Goal: Task Accomplishment & Management: Manage account settings

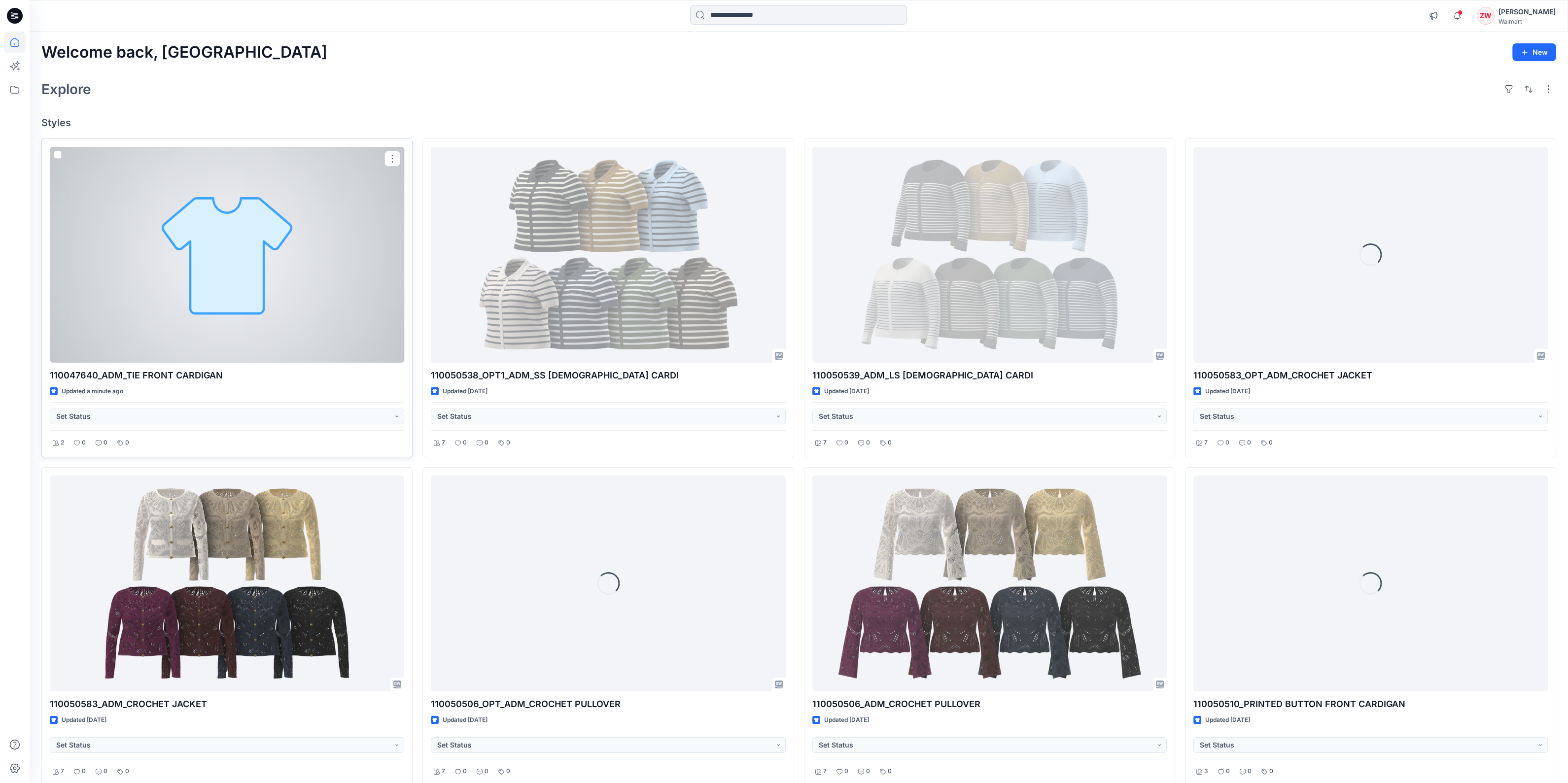
click at [293, 269] on div at bounding box center [227, 255] width 354 height 216
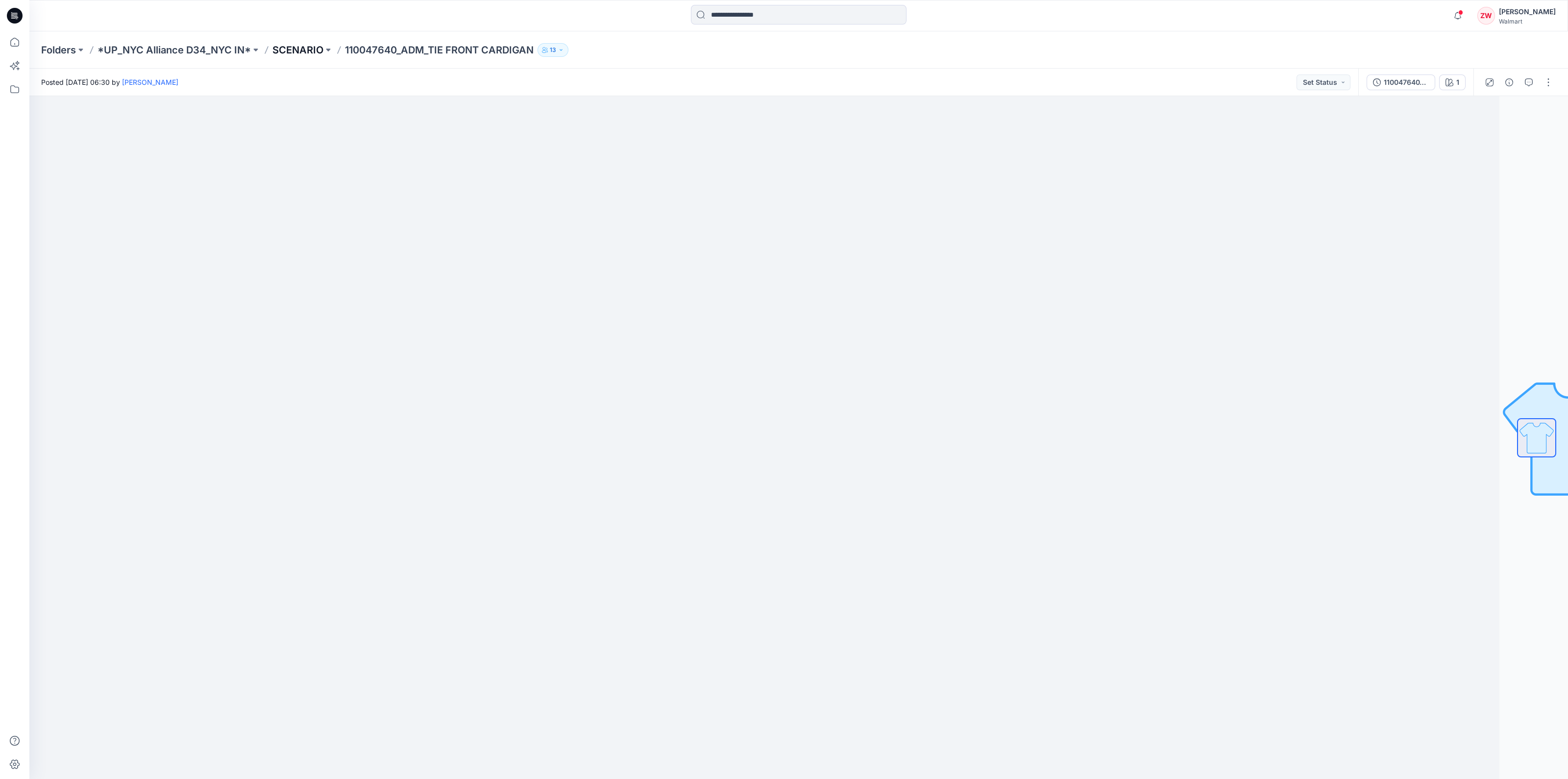
click at [309, 46] on p "SCENARIO" at bounding box center [298, 50] width 51 height 14
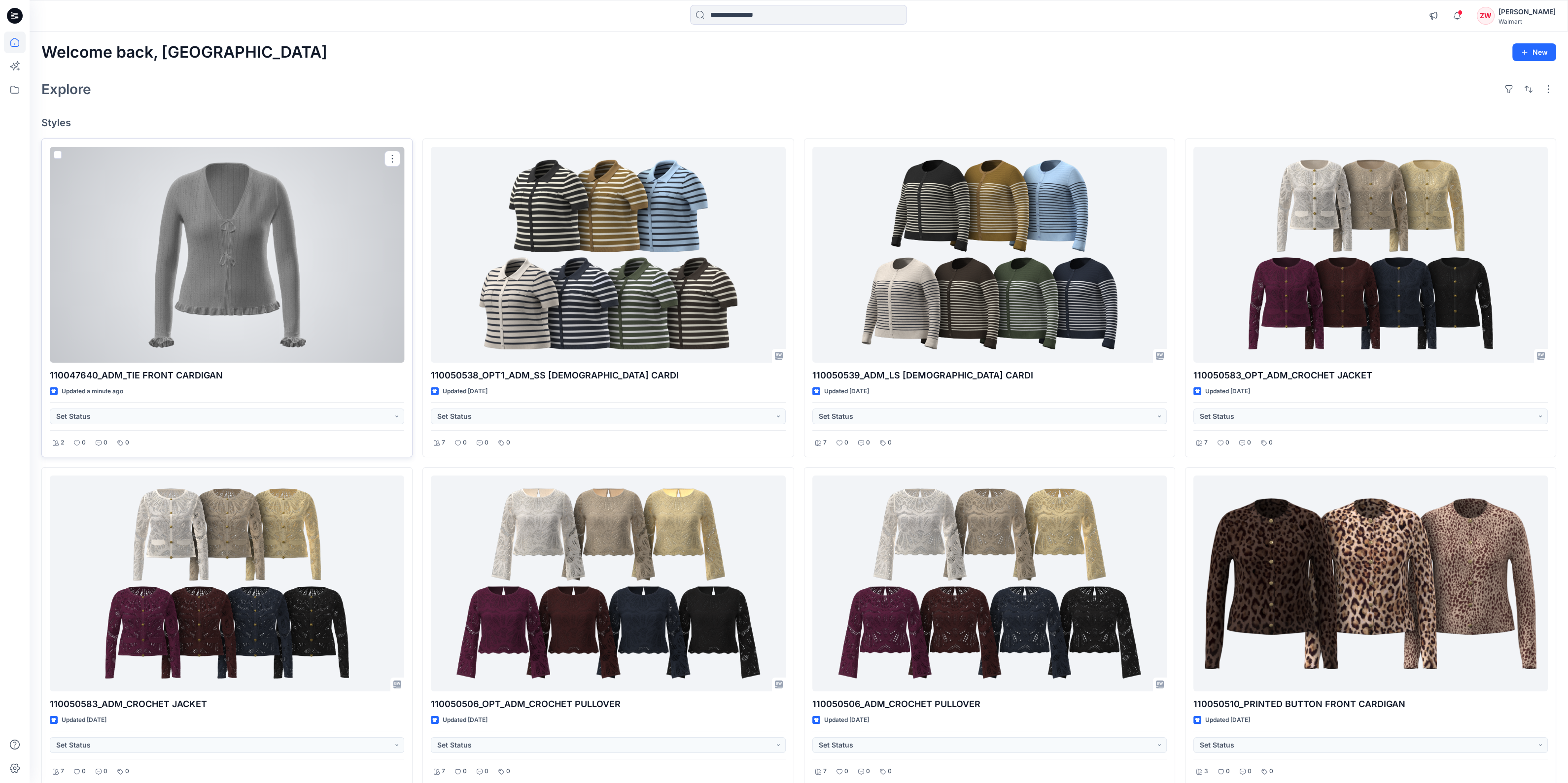
click at [232, 200] on div at bounding box center [227, 255] width 354 height 216
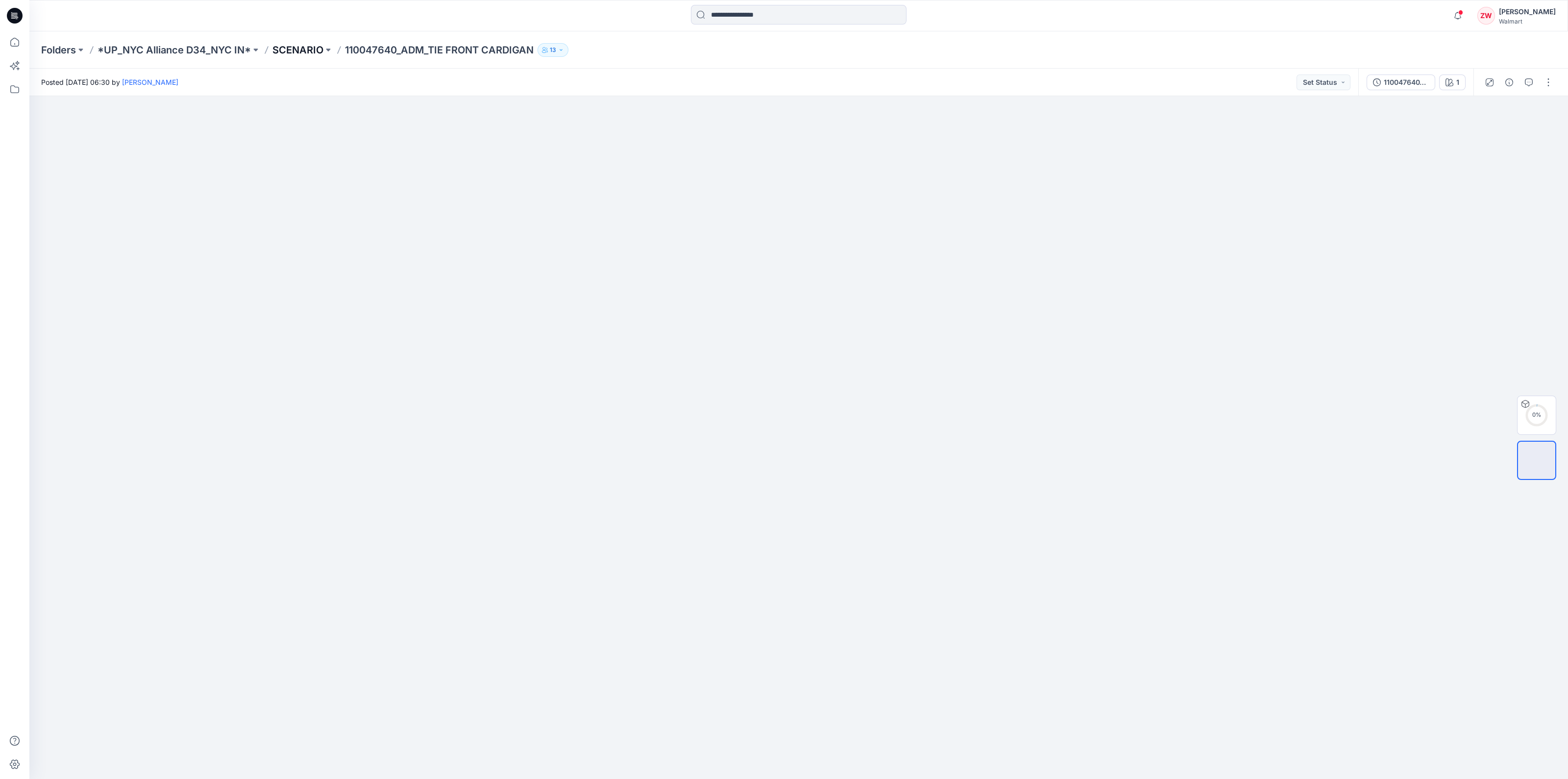
click at [318, 46] on p "SCENARIO" at bounding box center [298, 50] width 51 height 14
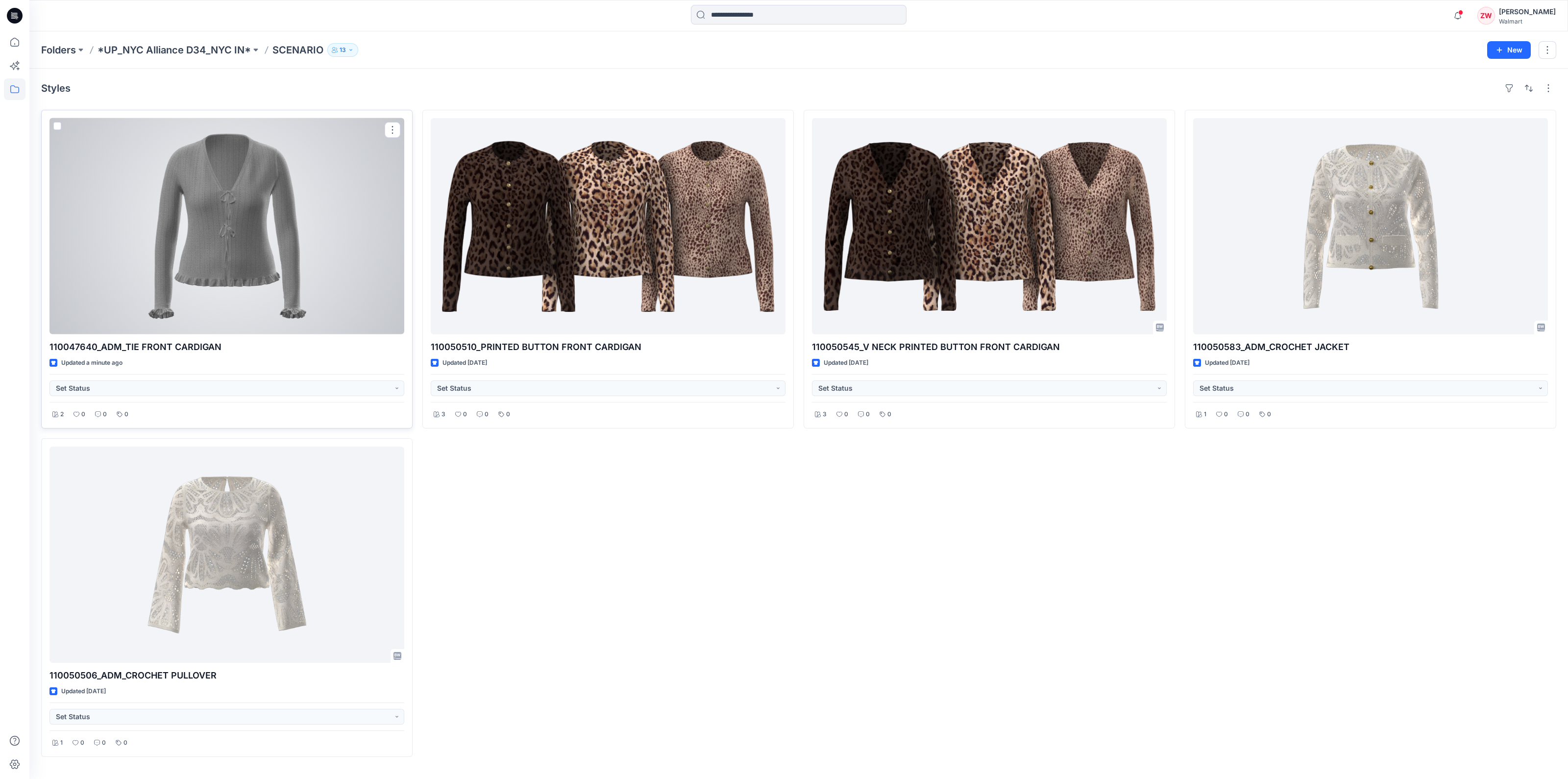
click at [315, 152] on div at bounding box center [226, 226] width 355 height 216
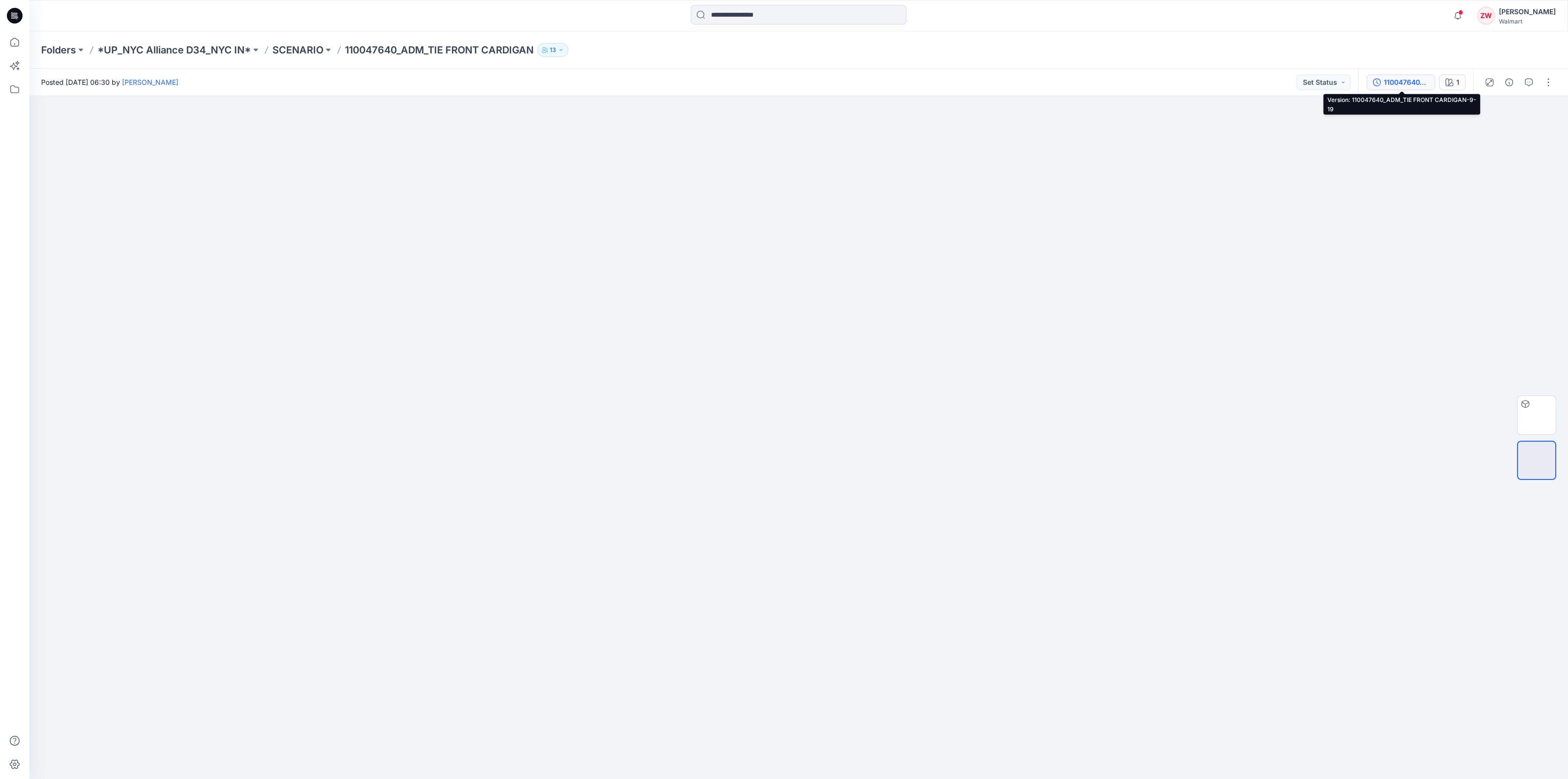
click at [1386, 80] on div "110047640_ADM_TIE FRONT CARDIGAN-9-19" at bounding box center [1406, 82] width 45 height 11
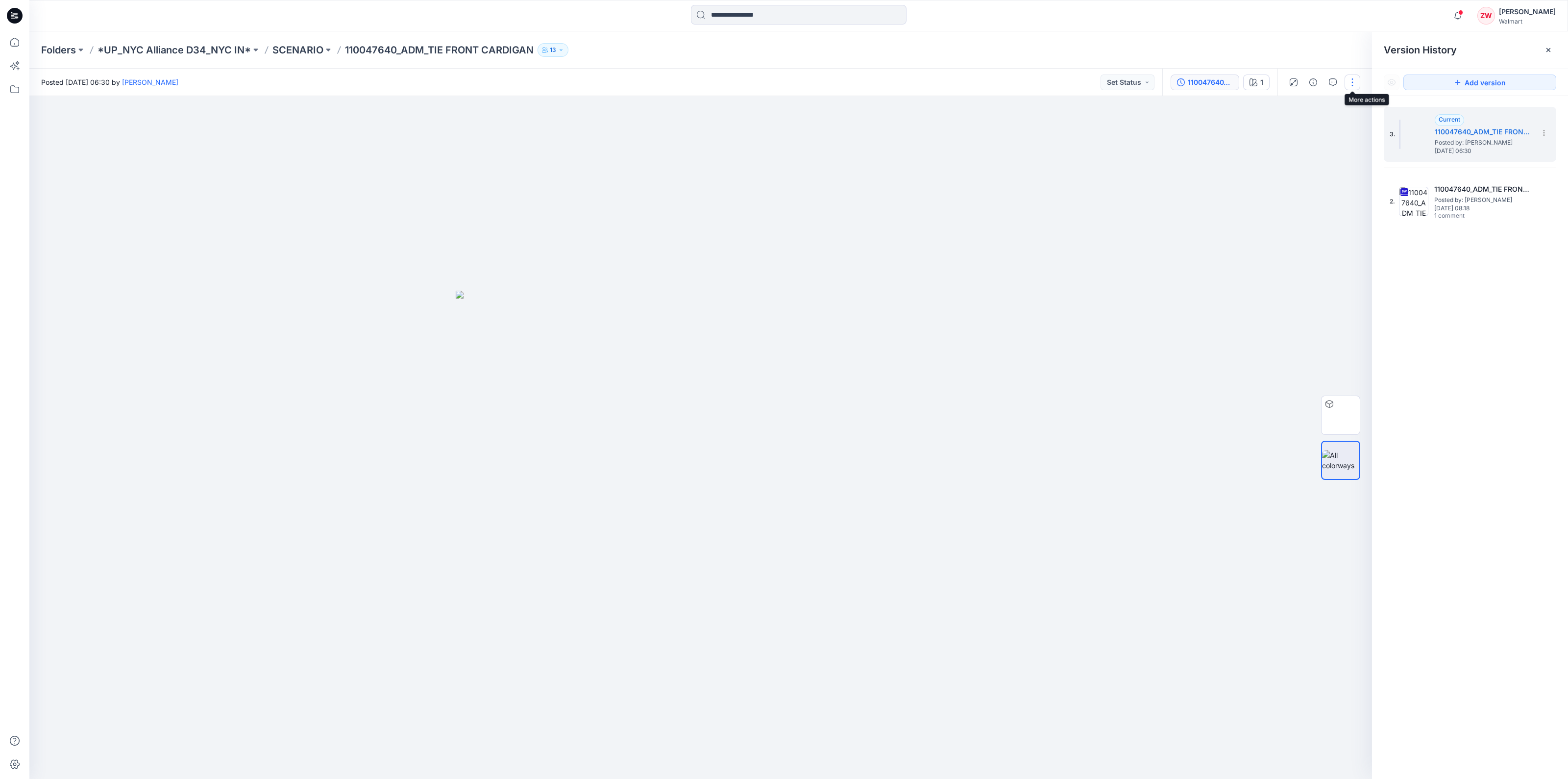
click at [1349, 80] on button "button" at bounding box center [1353, 82] width 16 height 16
click at [1291, 130] on p "Edit" at bounding box center [1290, 132] width 12 height 10
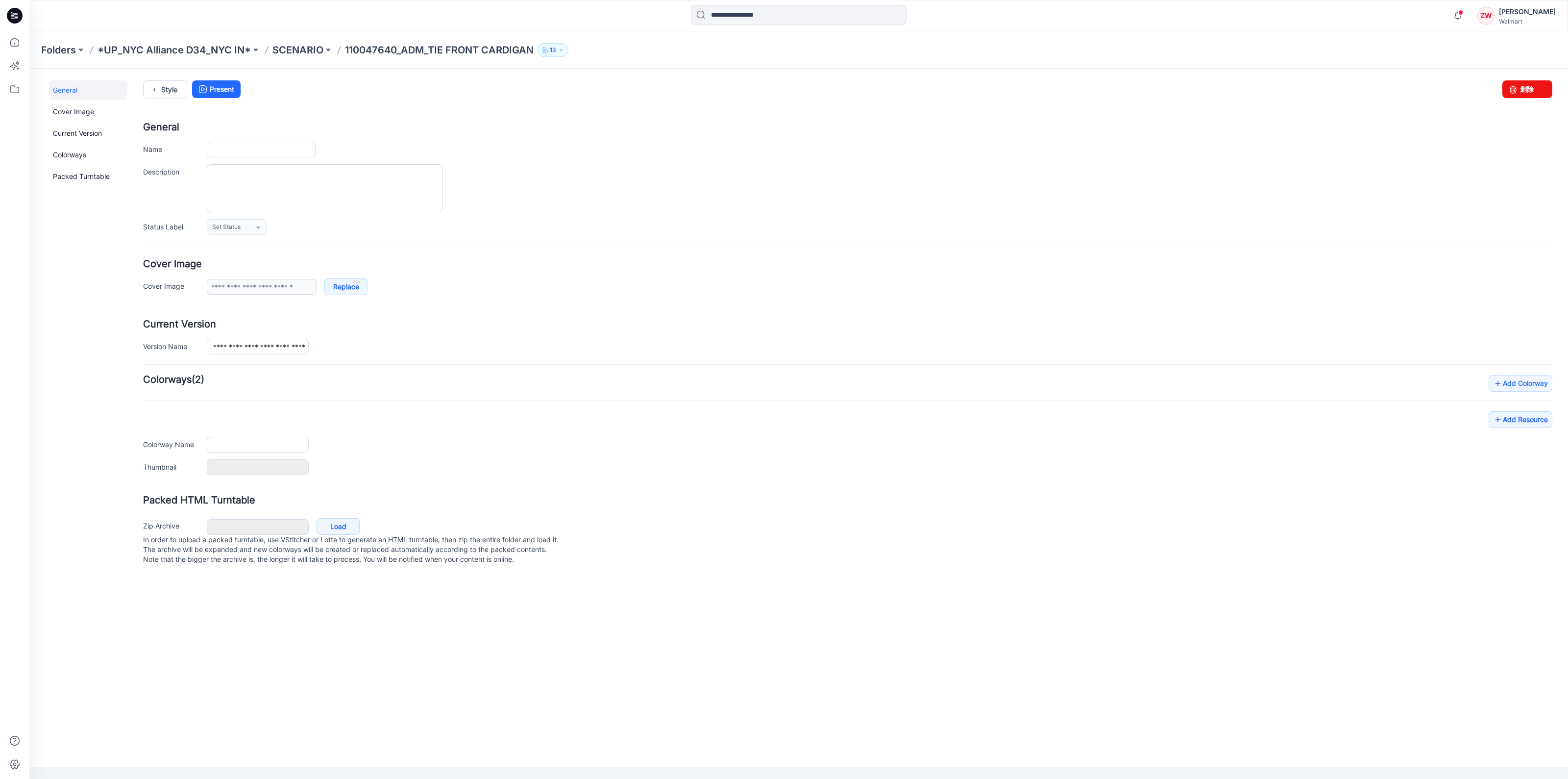
type input "**********"
type input "*"
type input "**********"
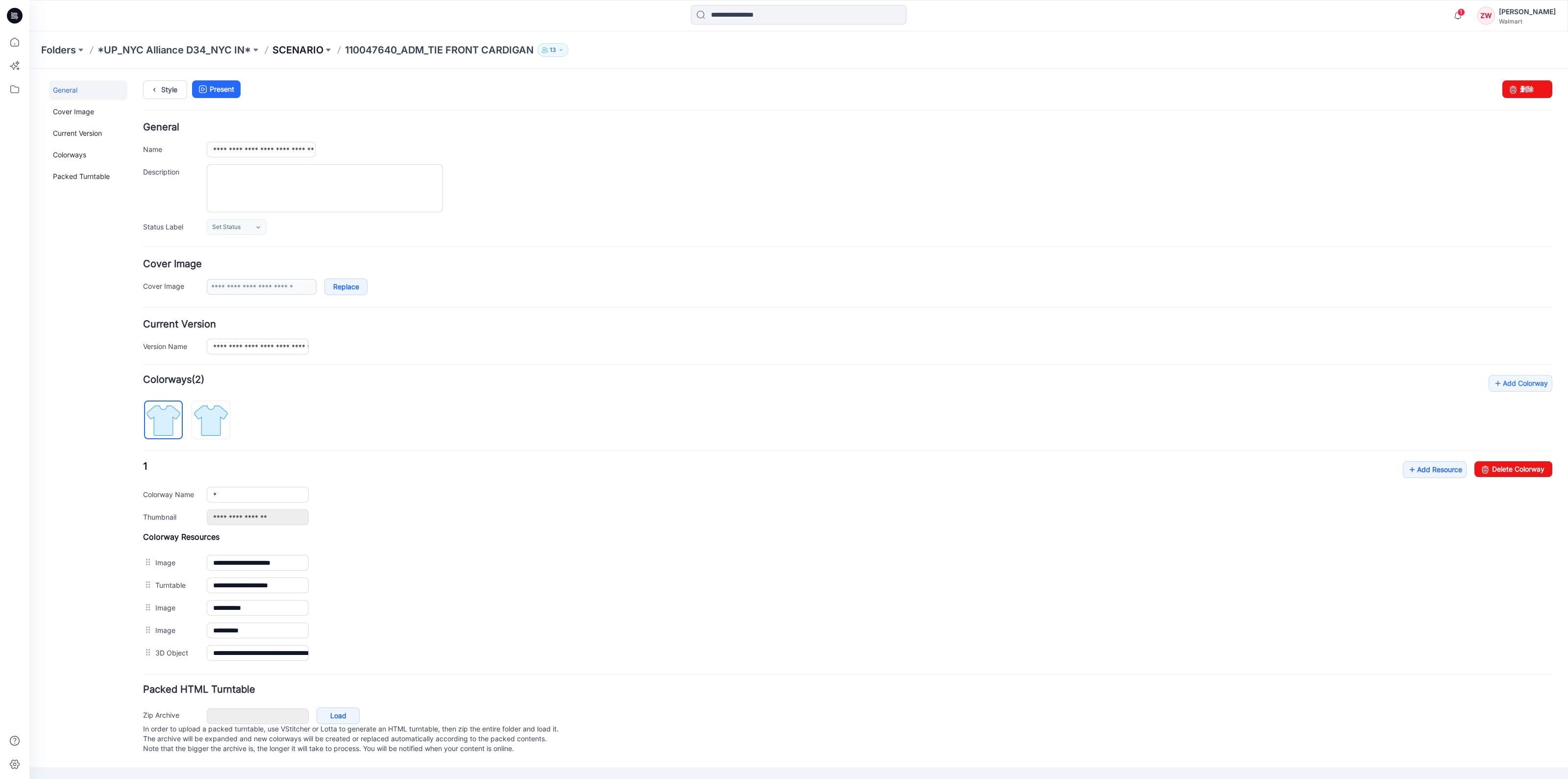
click at [303, 49] on p "SCENARIO" at bounding box center [298, 50] width 51 height 14
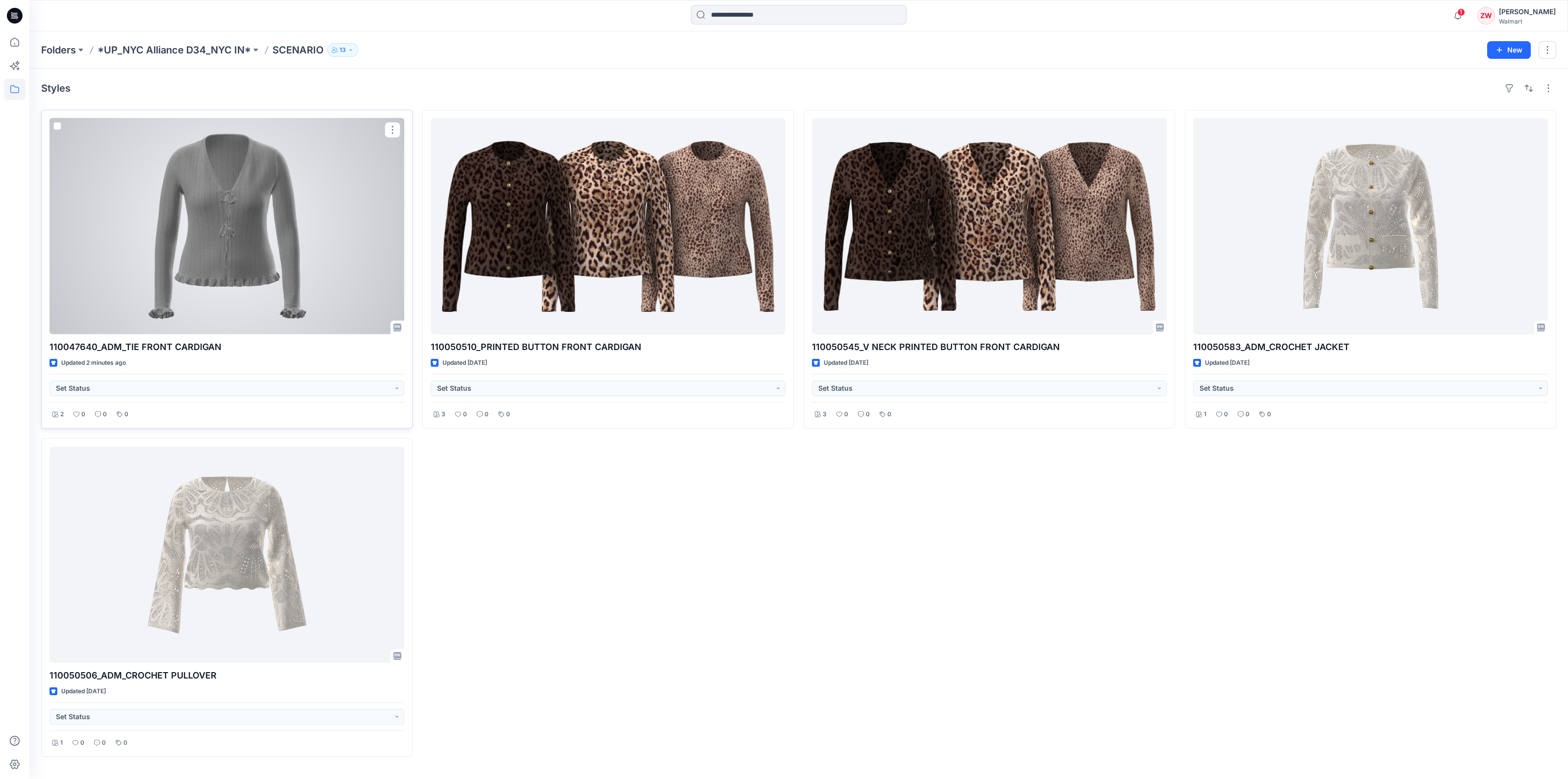
click at [233, 220] on div at bounding box center [226, 226] width 355 height 216
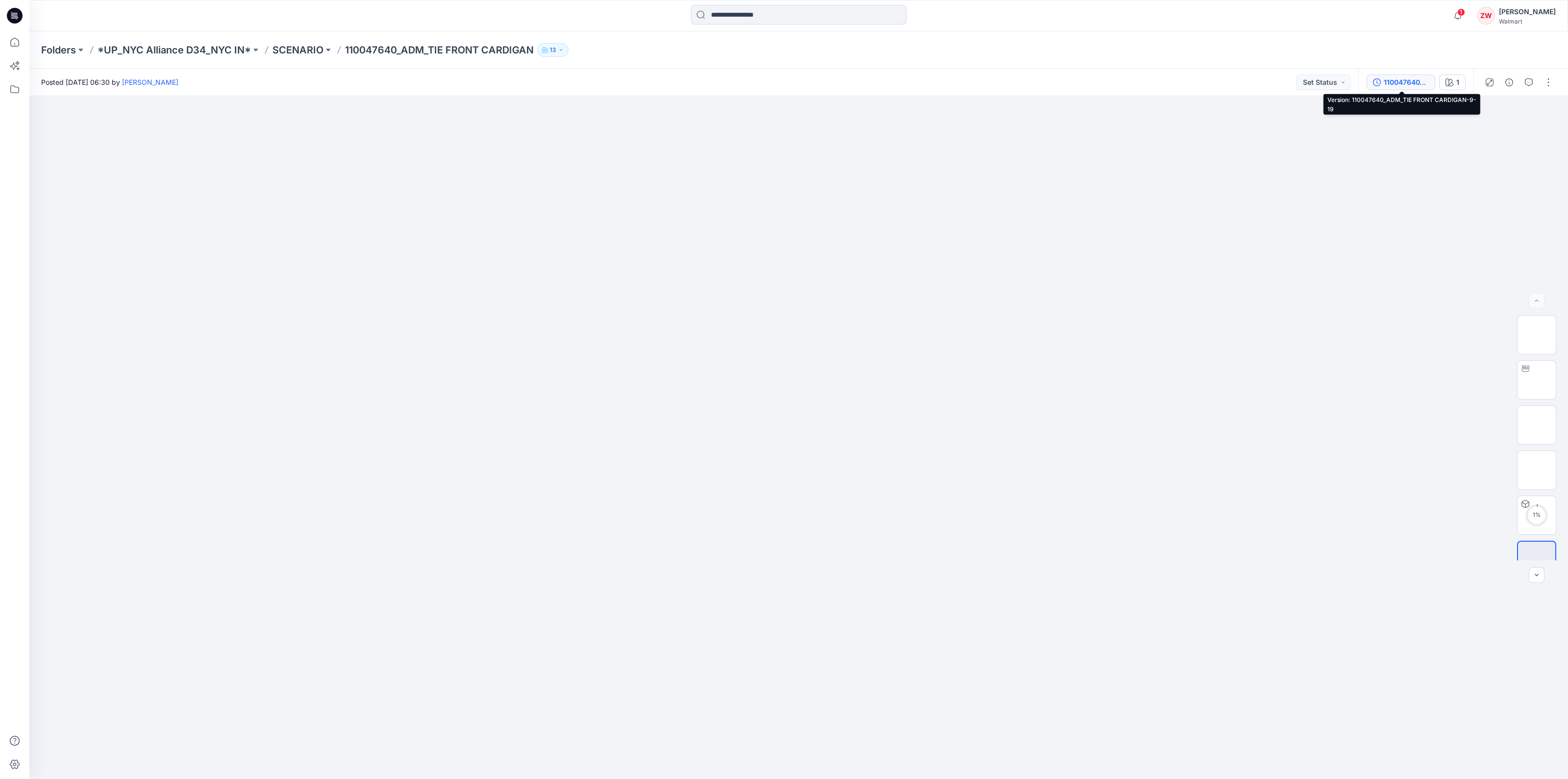
click at [1385, 82] on div "110047640_ADM_TIE FRONT CARDIGAN-9-19" at bounding box center [1406, 82] width 45 height 11
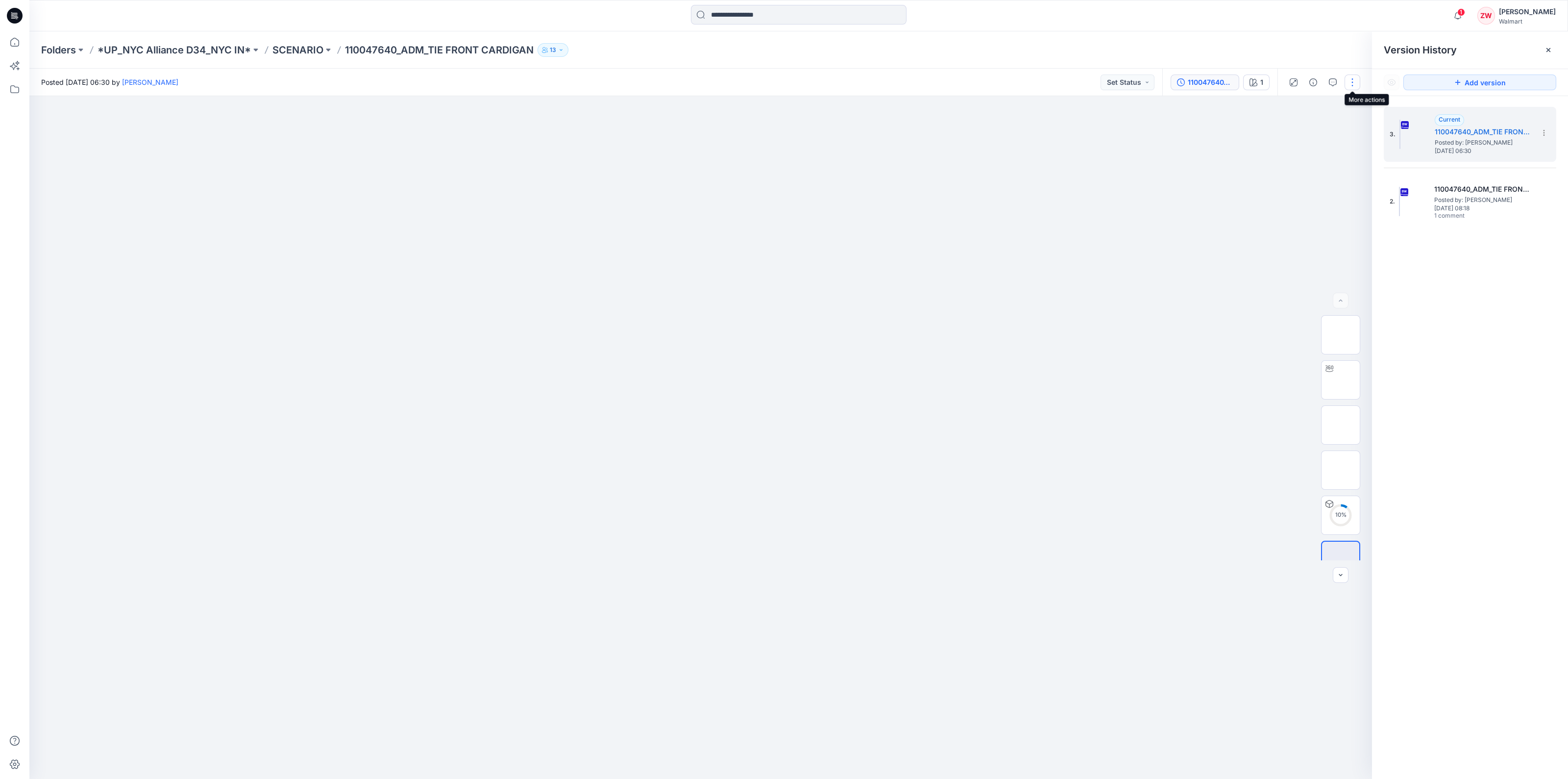
click at [1349, 77] on button "button" at bounding box center [1353, 82] width 16 height 16
click at [1317, 127] on button "Edit" at bounding box center [1311, 133] width 90 height 18
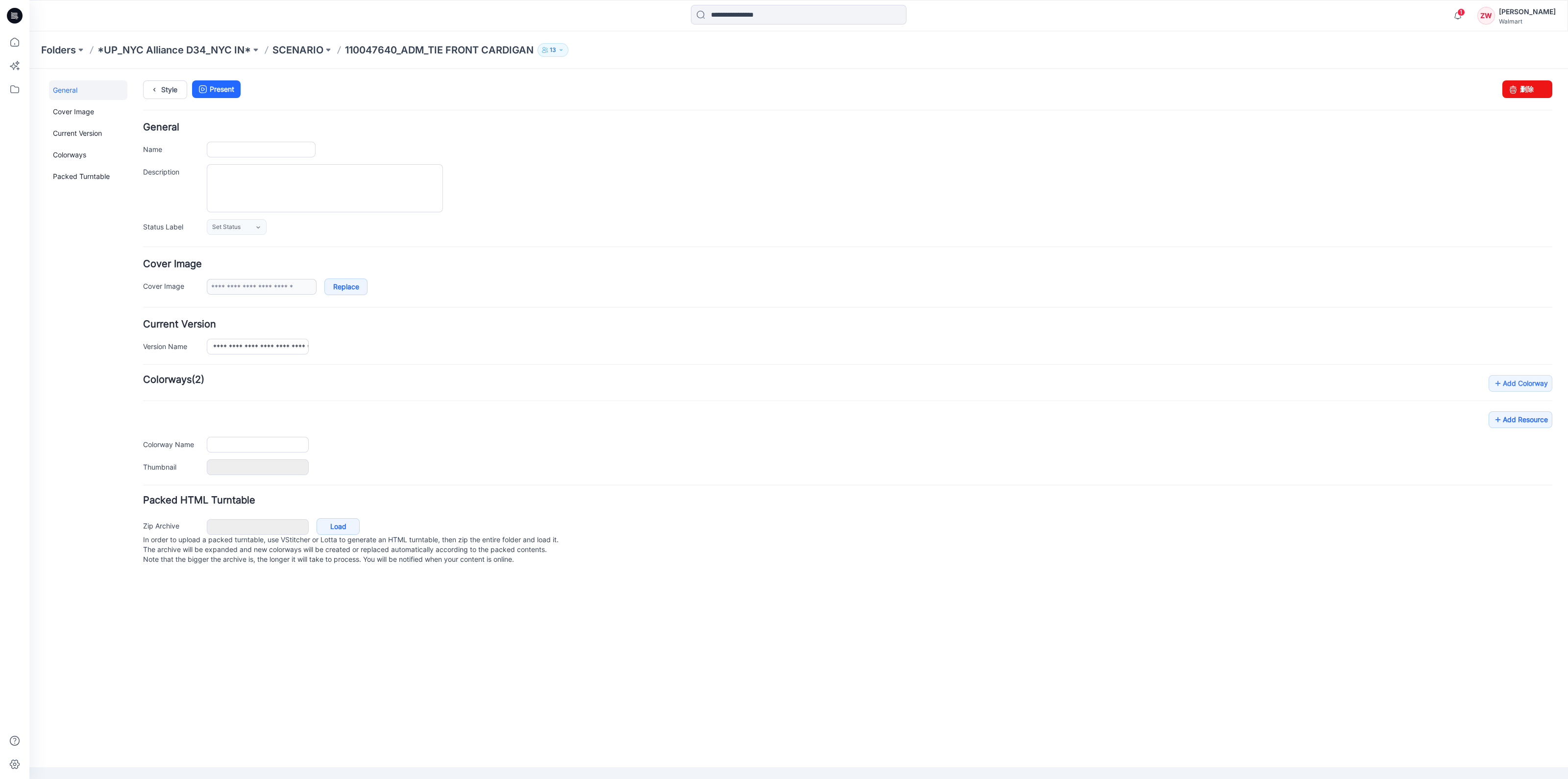
type input "**********"
type input "*"
type input "**********"
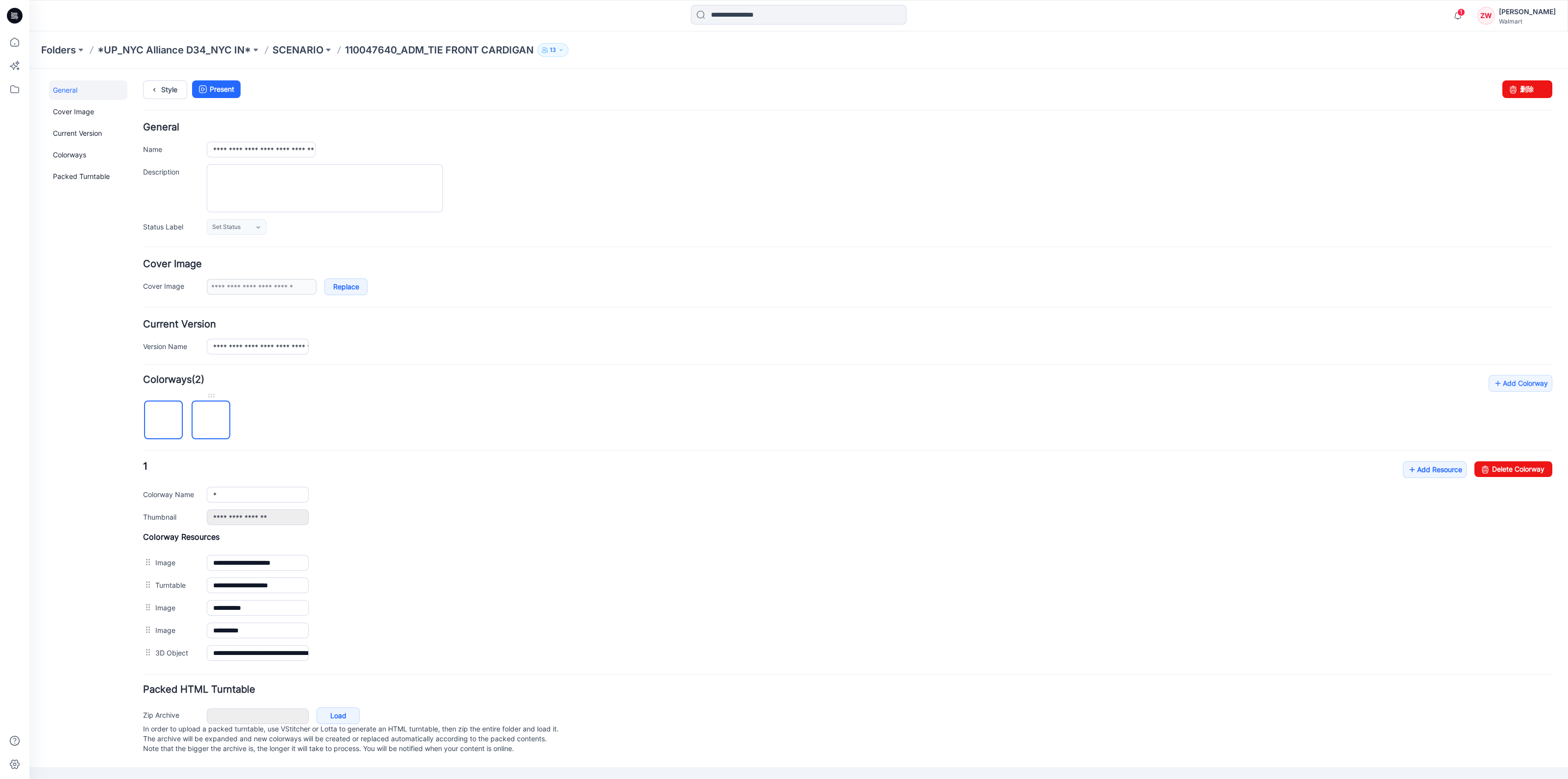
click at [211, 421] on img at bounding box center [211, 421] width 0 height 0
click at [164, 421] on img at bounding box center [164, 421] width 0 height 0
click at [1514, 469] on link "Delete Colorway" at bounding box center [1513, 470] width 78 height 16
type input "**********"
click at [293, 51] on p "SCENARIO" at bounding box center [298, 50] width 51 height 14
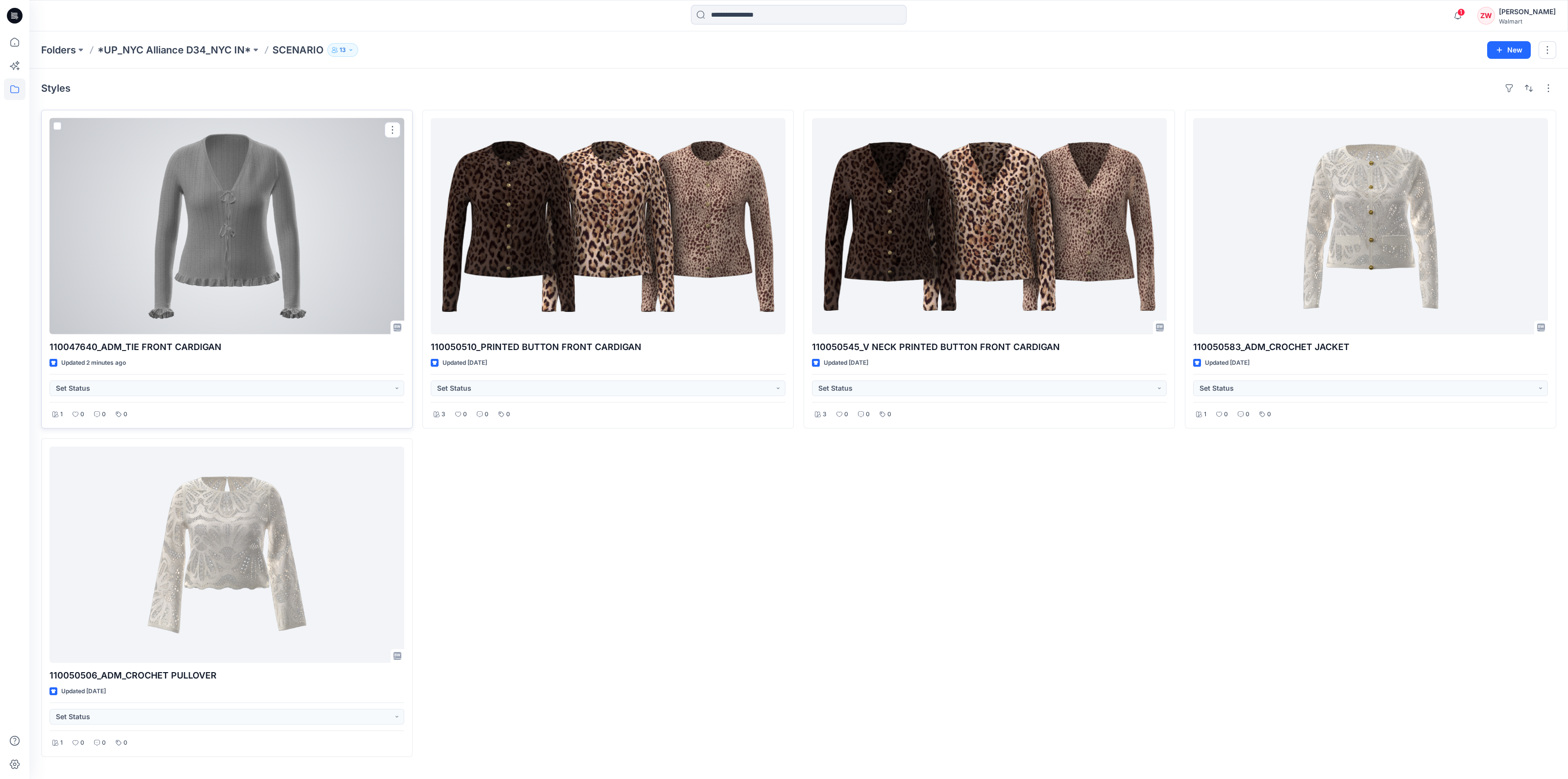
click at [277, 286] on div at bounding box center [226, 226] width 355 height 216
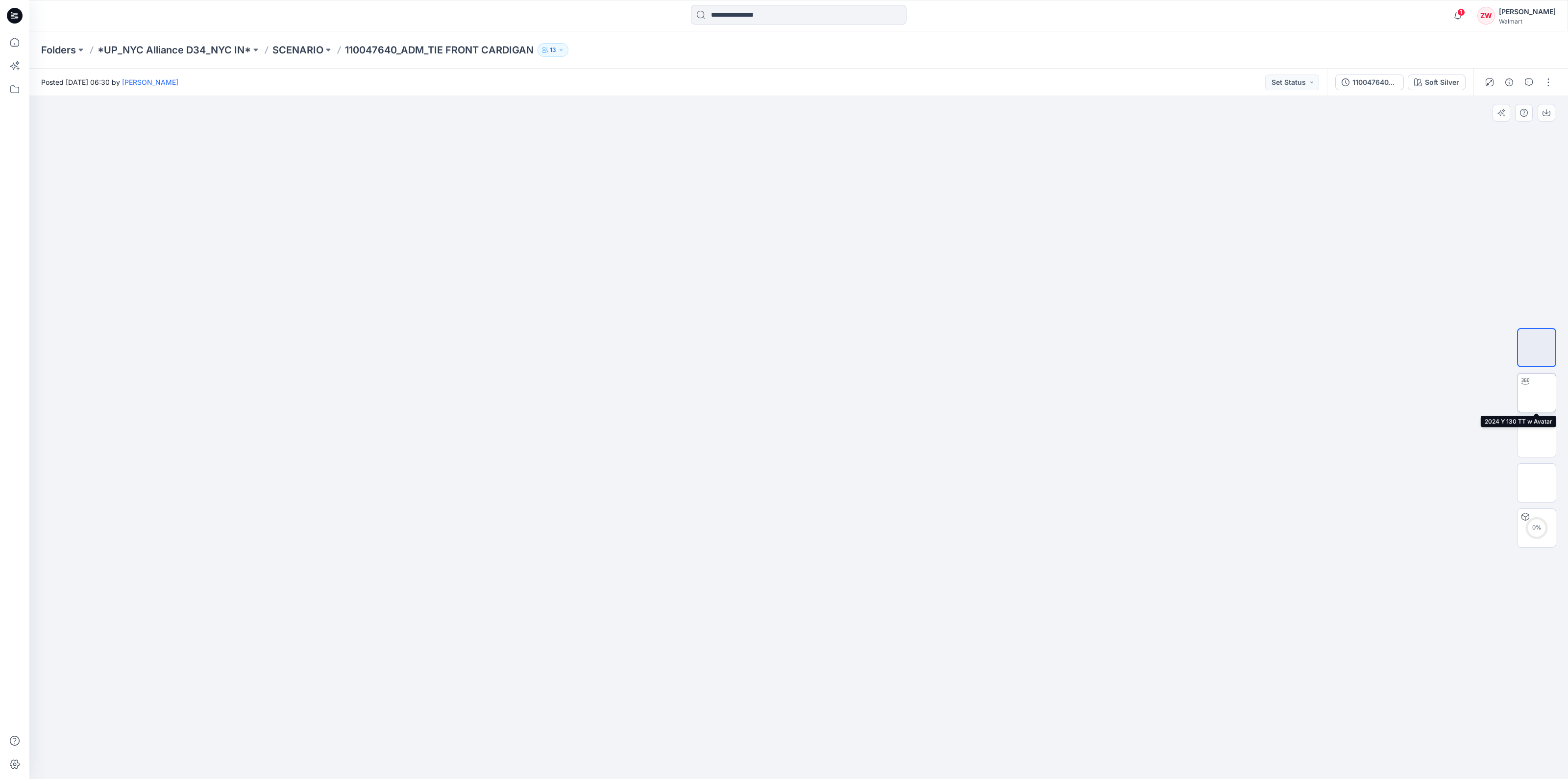
click at [1536, 393] on img at bounding box center [1536, 393] width 0 height 0
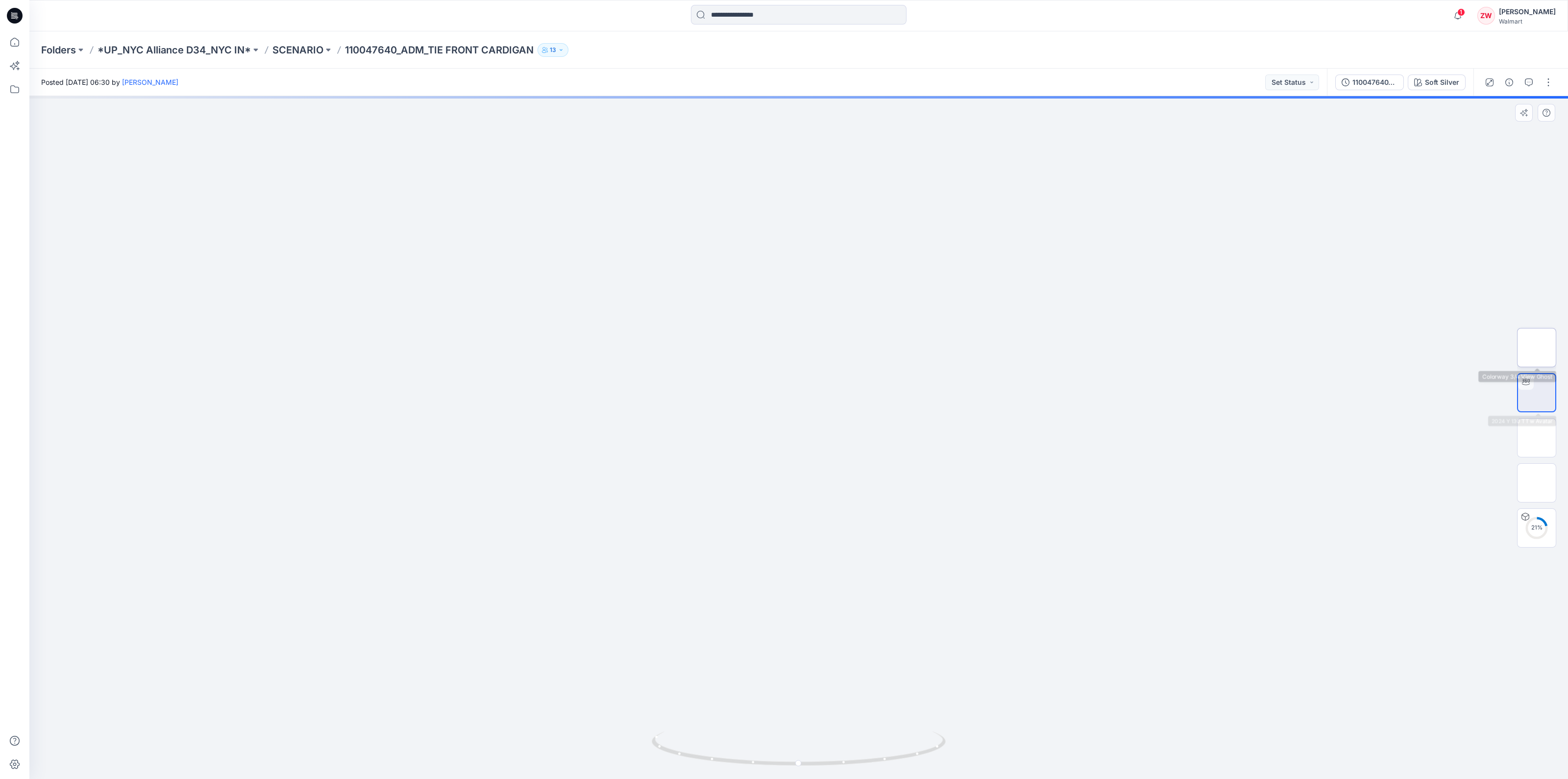
click at [1536, 348] on img at bounding box center [1536, 348] width 0 height 0
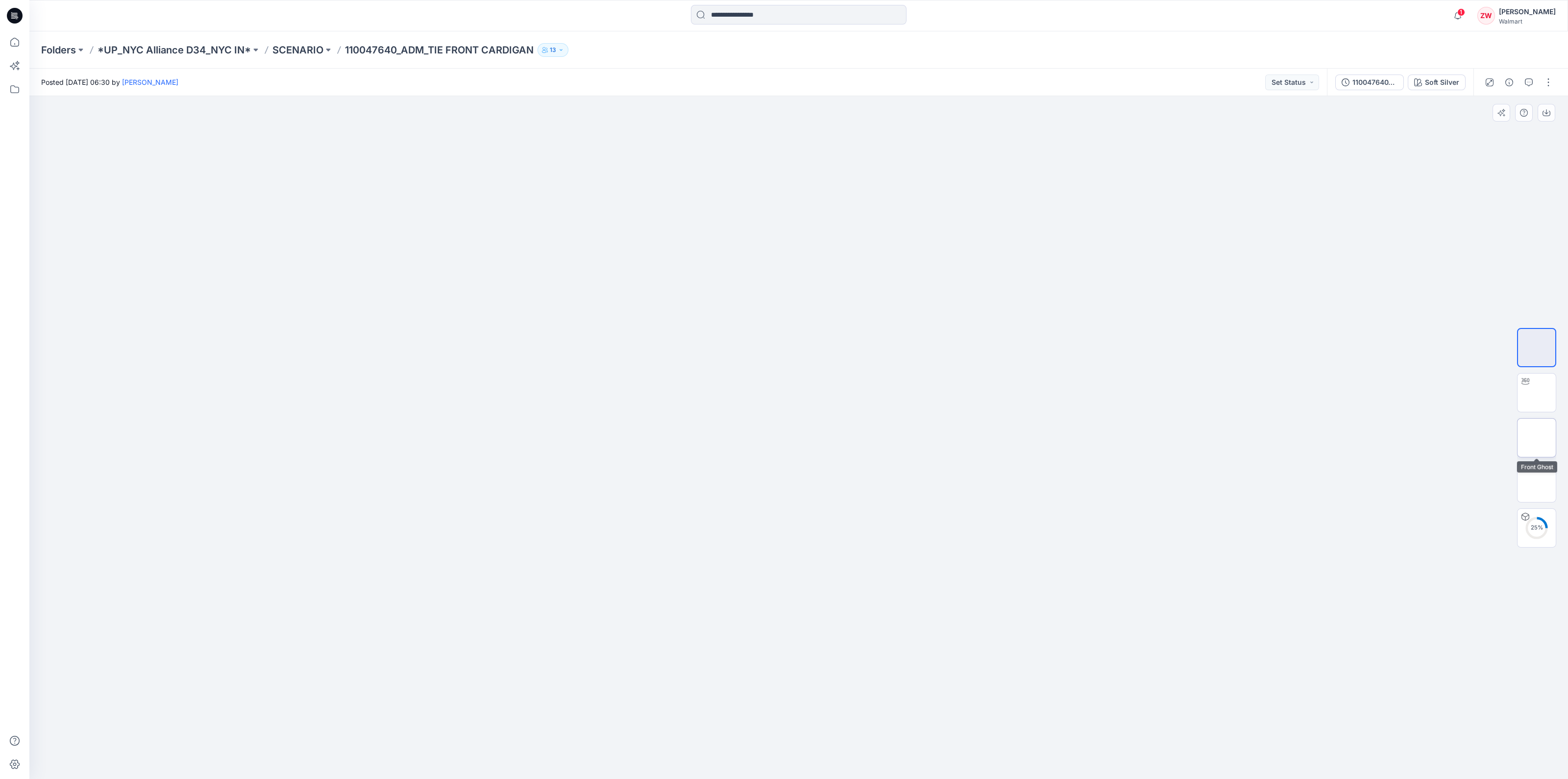
click at [1536, 438] on img at bounding box center [1536, 438] width 0 height 0
click at [1536, 483] on img at bounding box center [1536, 483] width 0 height 0
click at [1536, 438] on img at bounding box center [1536, 438] width 0 height 0
click at [313, 50] on p "SCENARIO" at bounding box center [298, 50] width 51 height 14
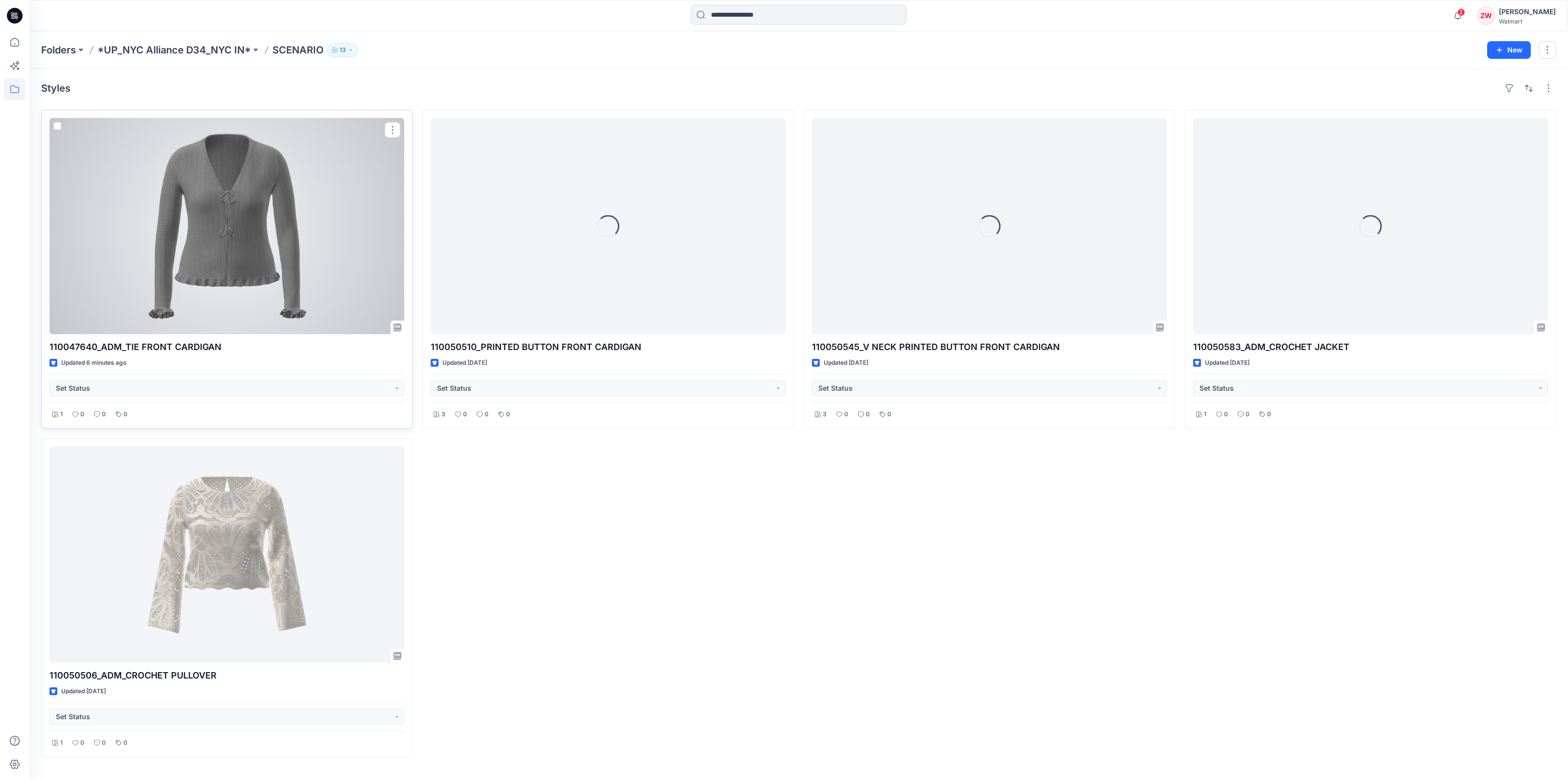
click at [274, 233] on div at bounding box center [226, 226] width 355 height 216
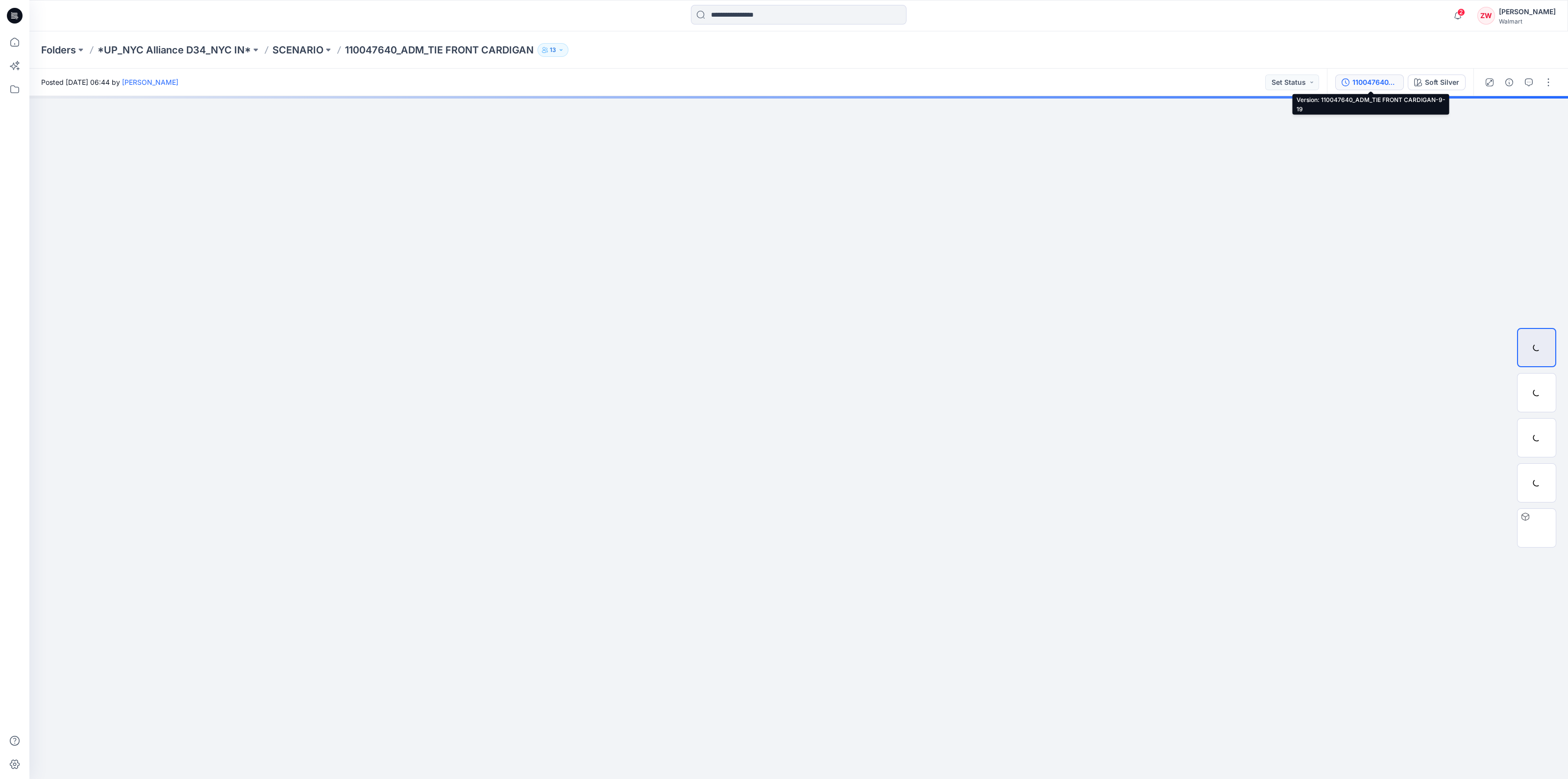
click at [1363, 83] on div "110047640_ADM_TIE FRONT CARDIGAN-9-19" at bounding box center [1375, 82] width 45 height 11
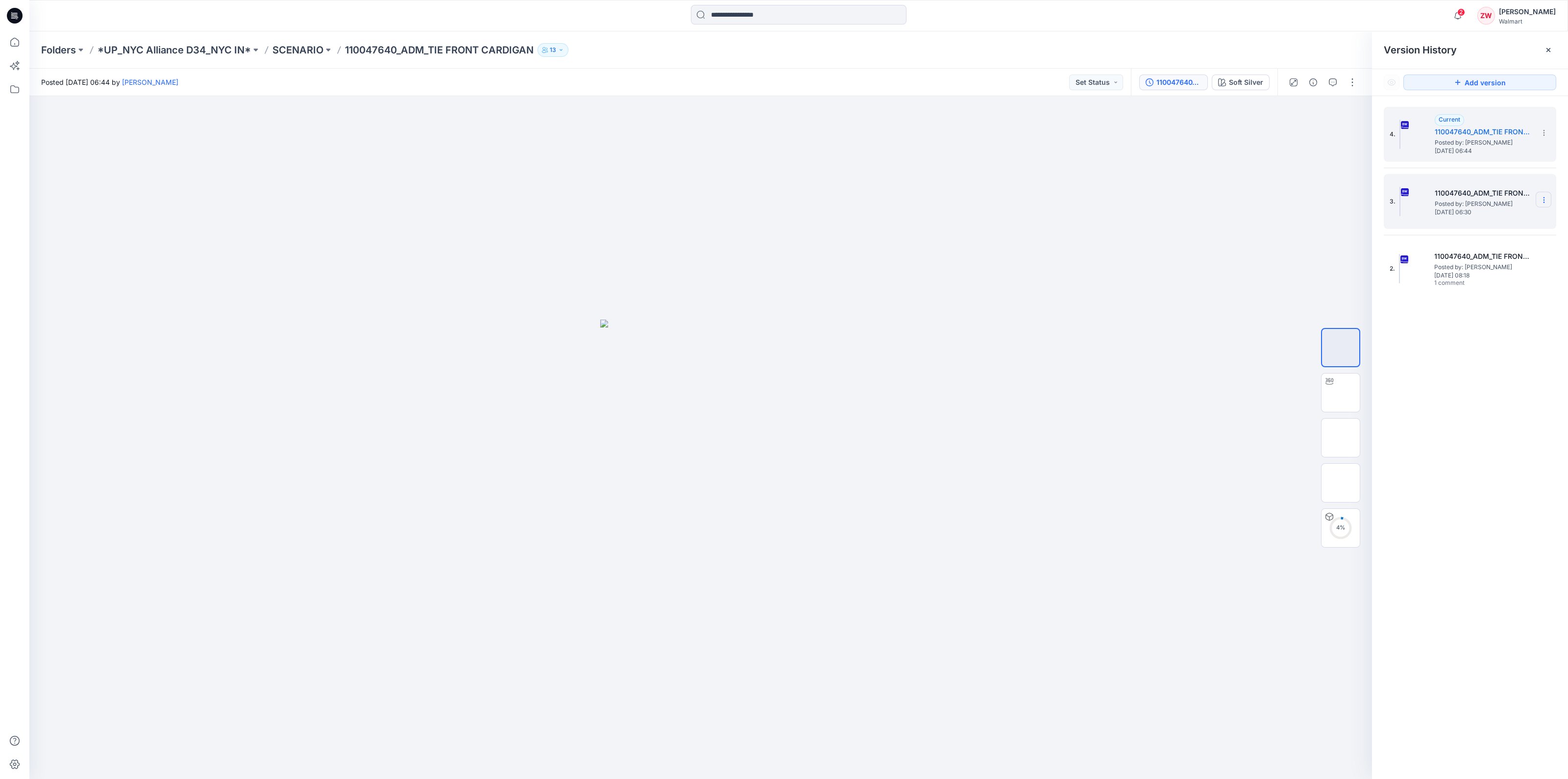
click at [1547, 200] on icon at bounding box center [1544, 200] width 8 height 8
click at [1486, 298] on span "Delete Version" at bounding box center [1477, 301] width 46 height 12
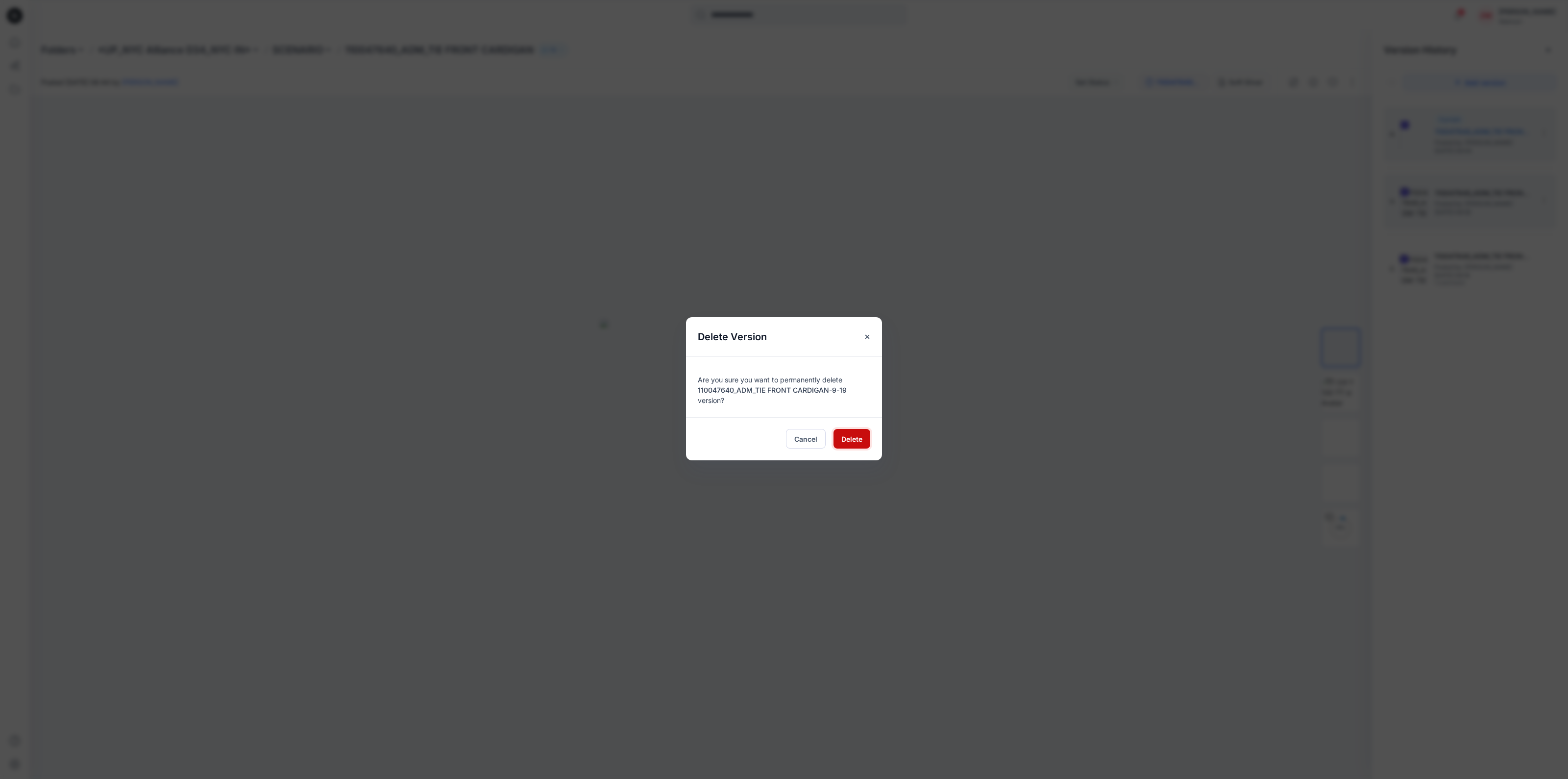
click at [840, 439] on button "Delete" at bounding box center [852, 439] width 37 height 19
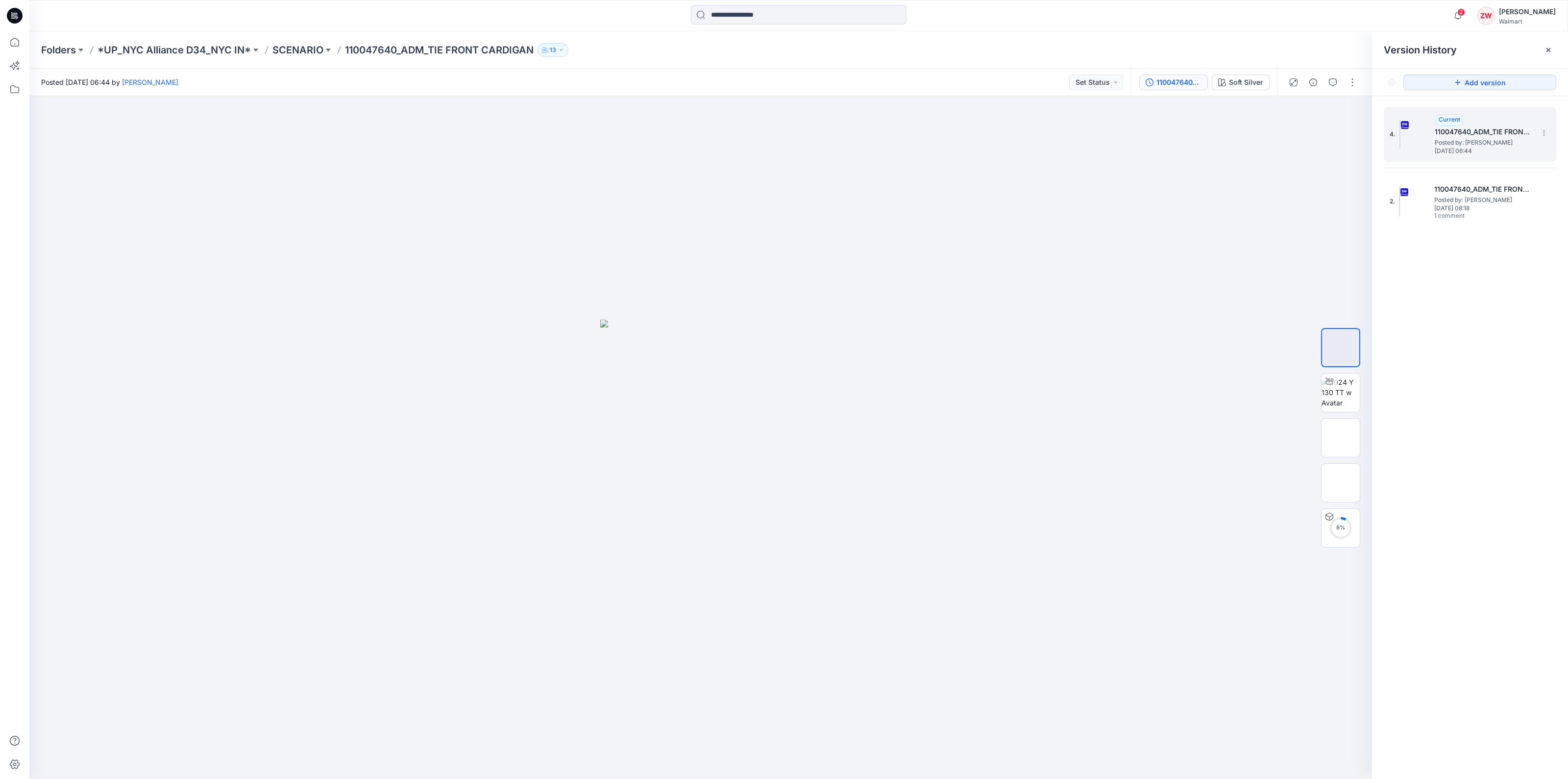
click at [1450, 127] on h5 "110047640_ADM_TIE FRONT CARDIGAN-9-19" at bounding box center [1483, 132] width 98 height 12
click at [1340, 438] on img at bounding box center [1340, 438] width 0 height 0
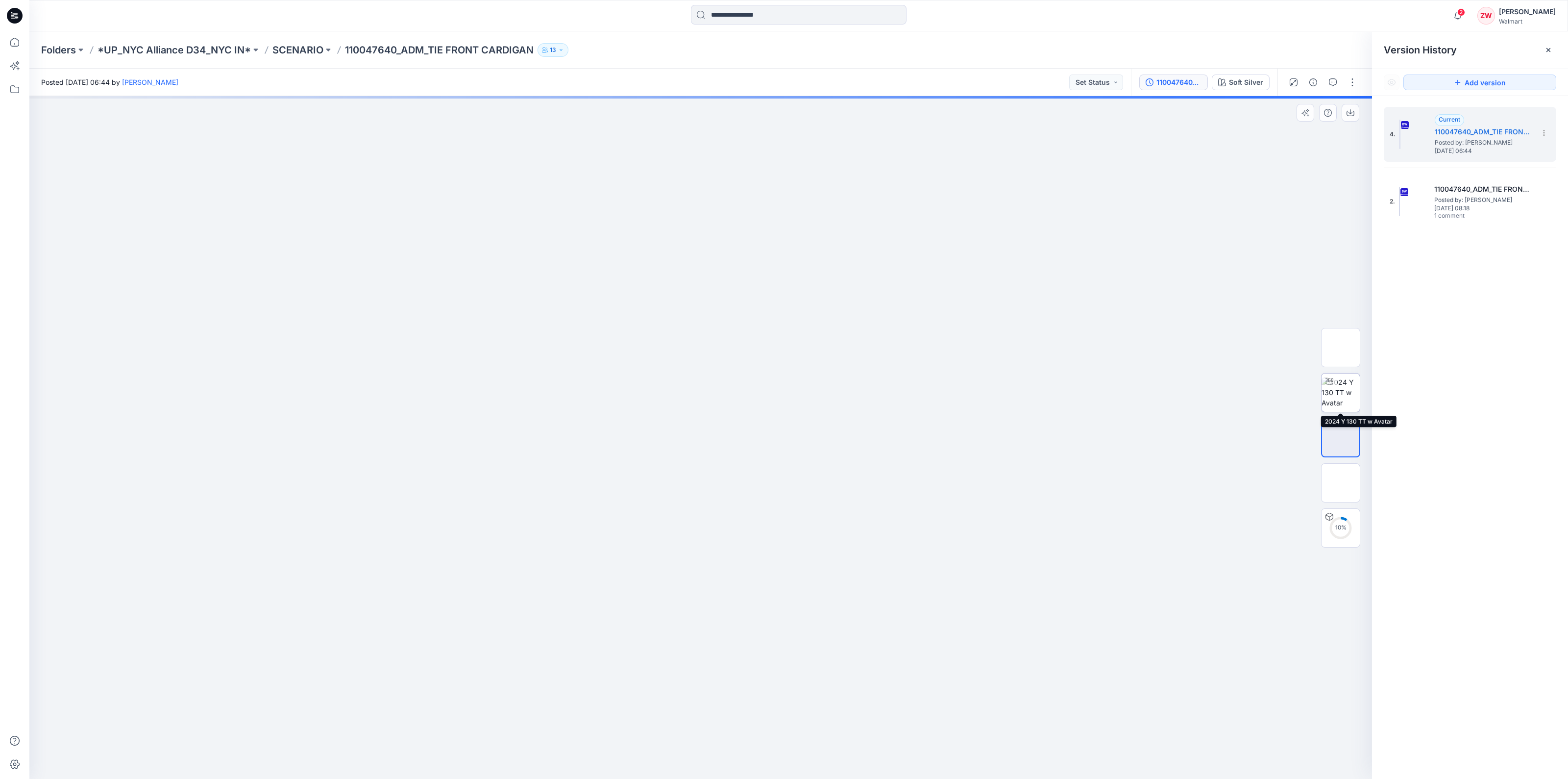
click at [1340, 395] on img at bounding box center [1340, 392] width 38 height 31
click at [1340, 348] on img at bounding box center [1340, 348] width 0 height 0
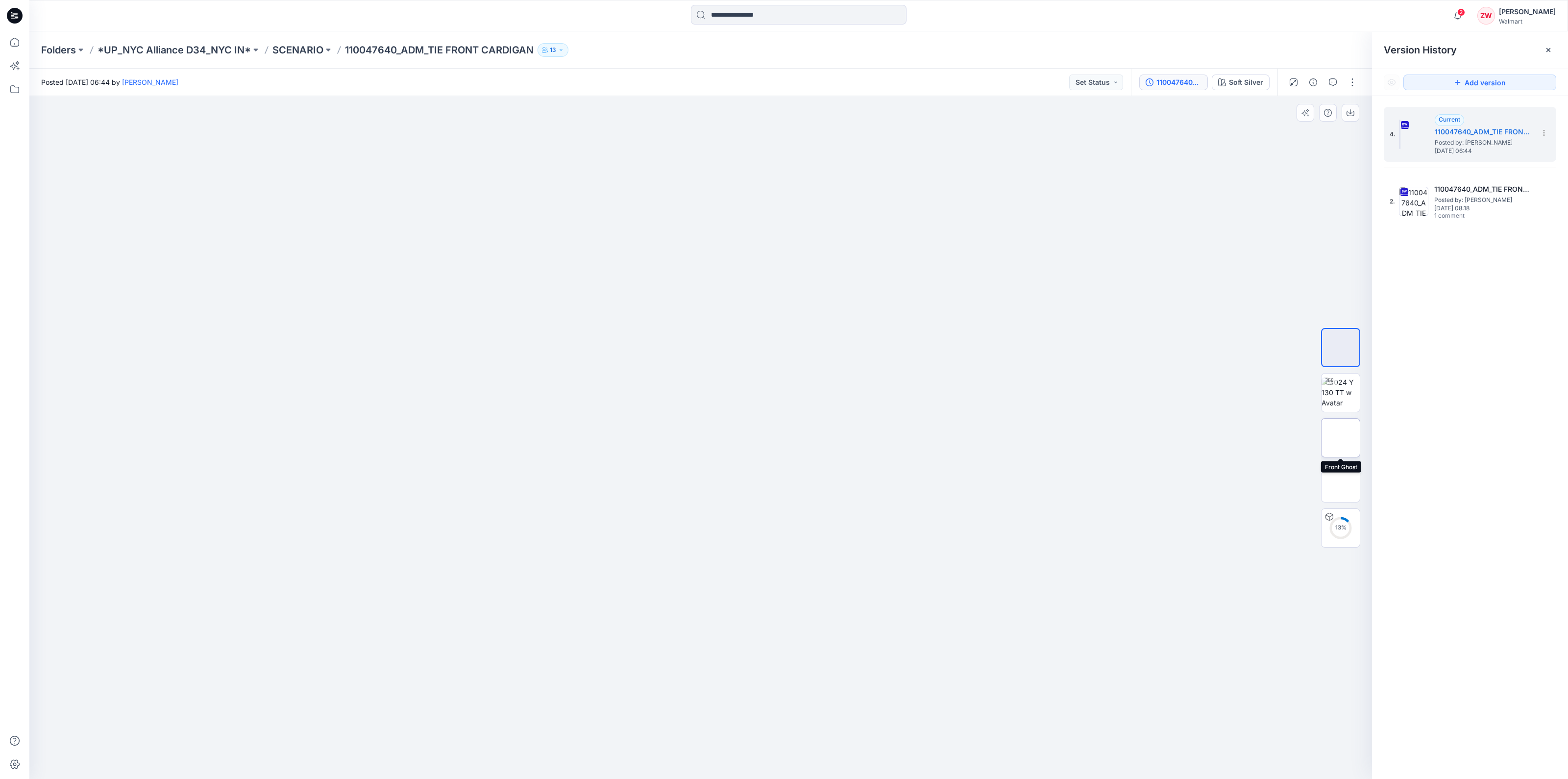
click at [1342, 445] on img at bounding box center [1340, 438] width 38 height 21
click at [1340, 483] on img at bounding box center [1340, 483] width 0 height 0
click at [1340, 442] on img at bounding box center [1340, 438] width 38 height 21
click at [1339, 401] on img at bounding box center [1340, 392] width 38 height 31
click at [1333, 355] on img at bounding box center [1340, 347] width 38 height 31
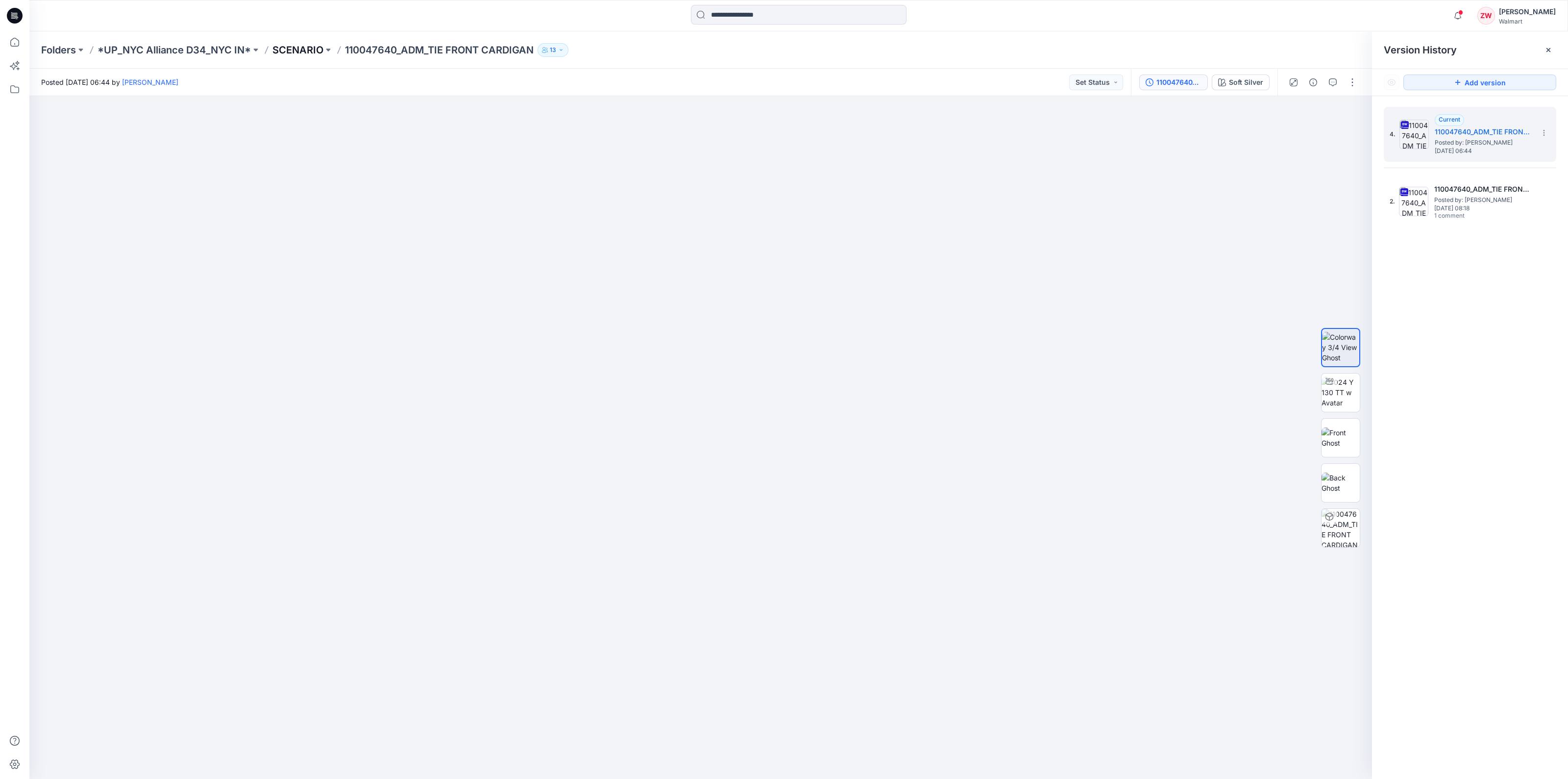
click at [298, 47] on p "SCENARIO" at bounding box center [298, 50] width 51 height 14
